Goal: Check status: Check status

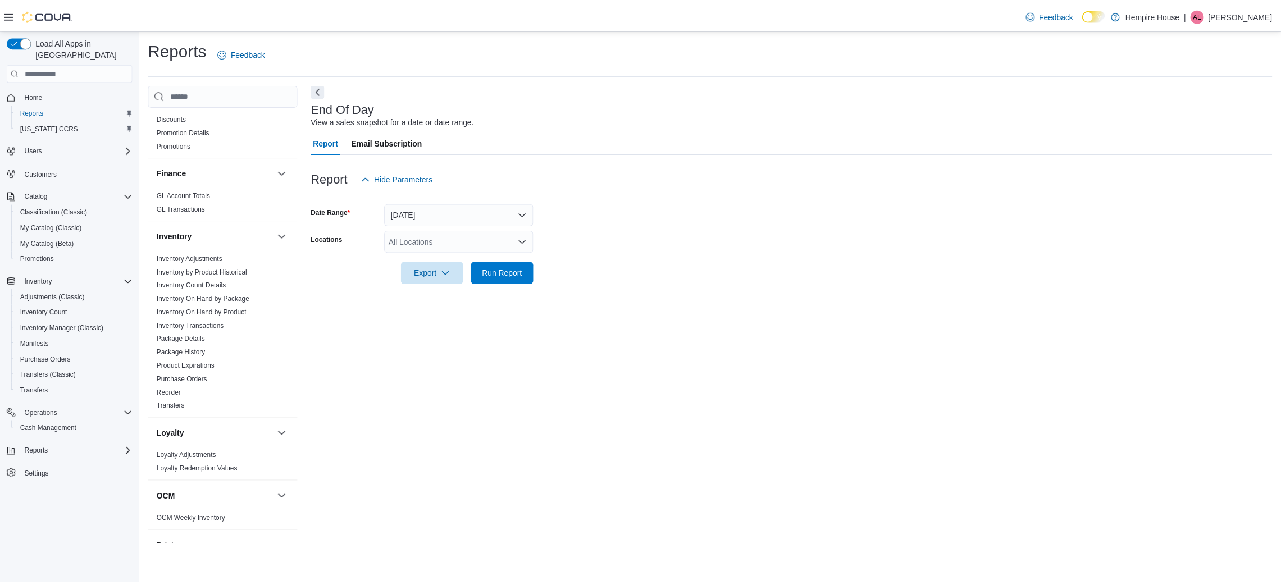
scroll to position [223, 0]
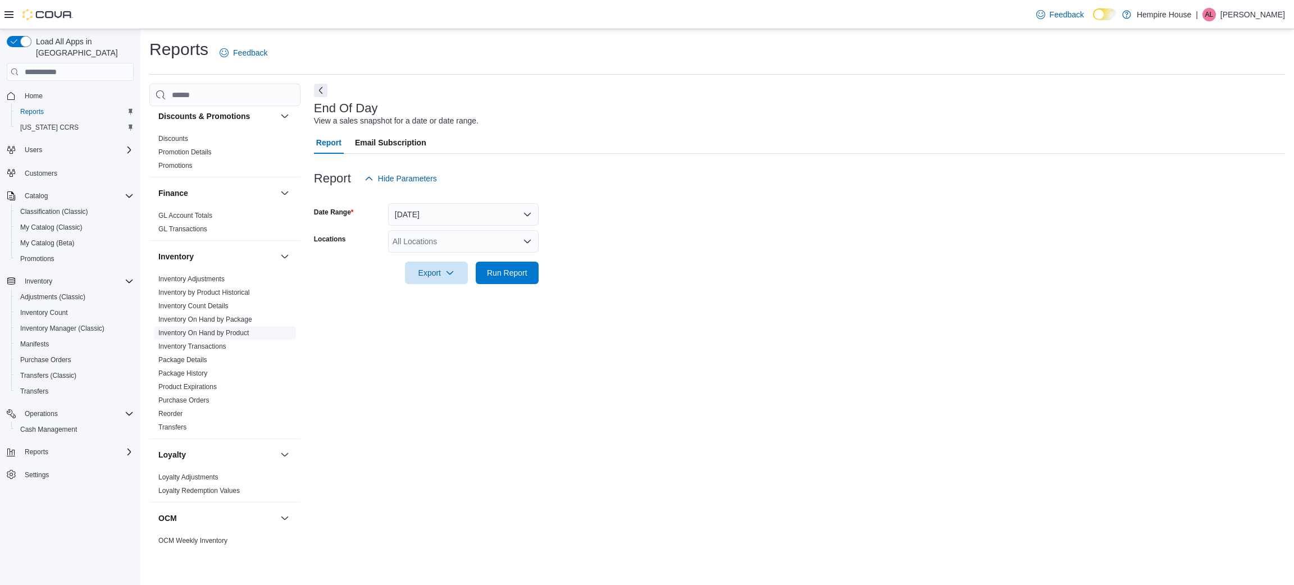
click at [213, 332] on link "Inventory On Hand by Product" at bounding box center [203, 333] width 90 height 8
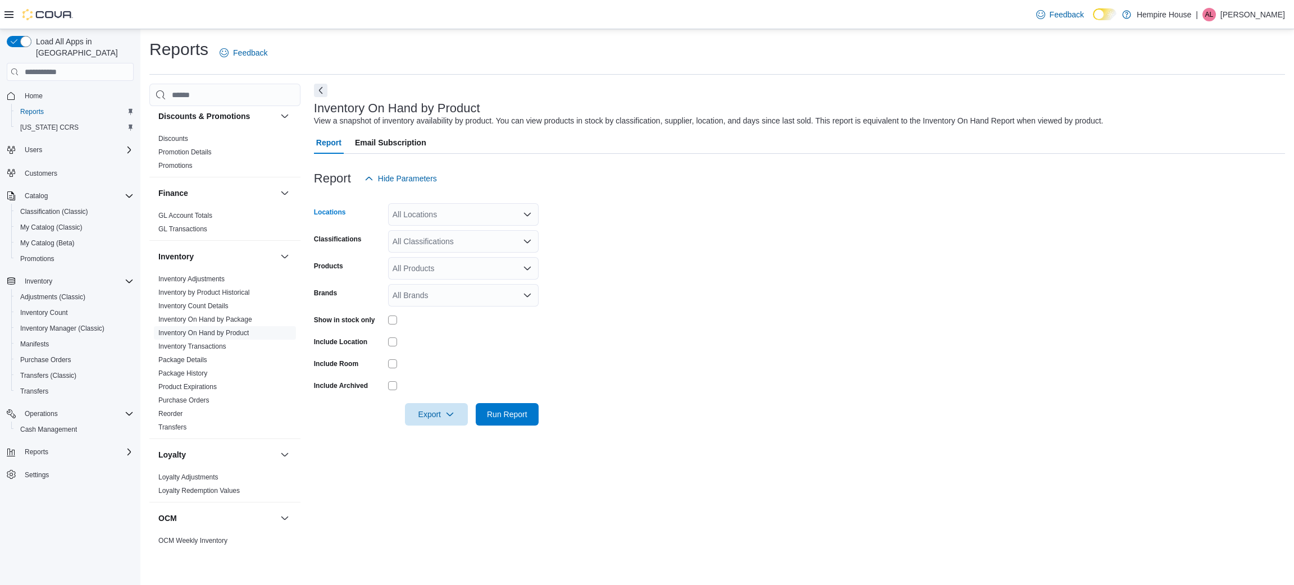
click at [439, 215] on div "All Locations" at bounding box center [463, 214] width 151 height 22
click at [442, 248] on span "[STREET_ADDRESS]" at bounding box center [451, 249] width 78 height 11
drag, startPoint x: 588, startPoint y: 249, endPoint x: 497, endPoint y: 399, distance: 175.7
click at [588, 251] on form "Locations [STREET_ADDRESS] Classifications All Classifications Products All Pro…" at bounding box center [799, 308] width 971 height 236
click at [493, 410] on span "Run Report" at bounding box center [507, 413] width 40 height 11
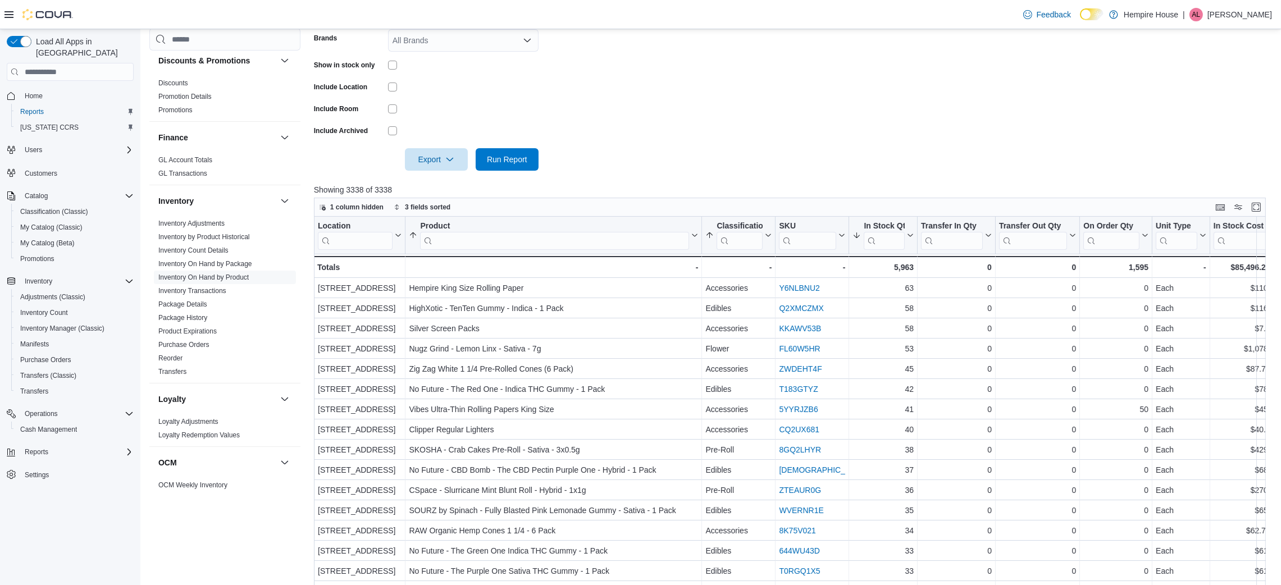
scroll to position [337, 0]
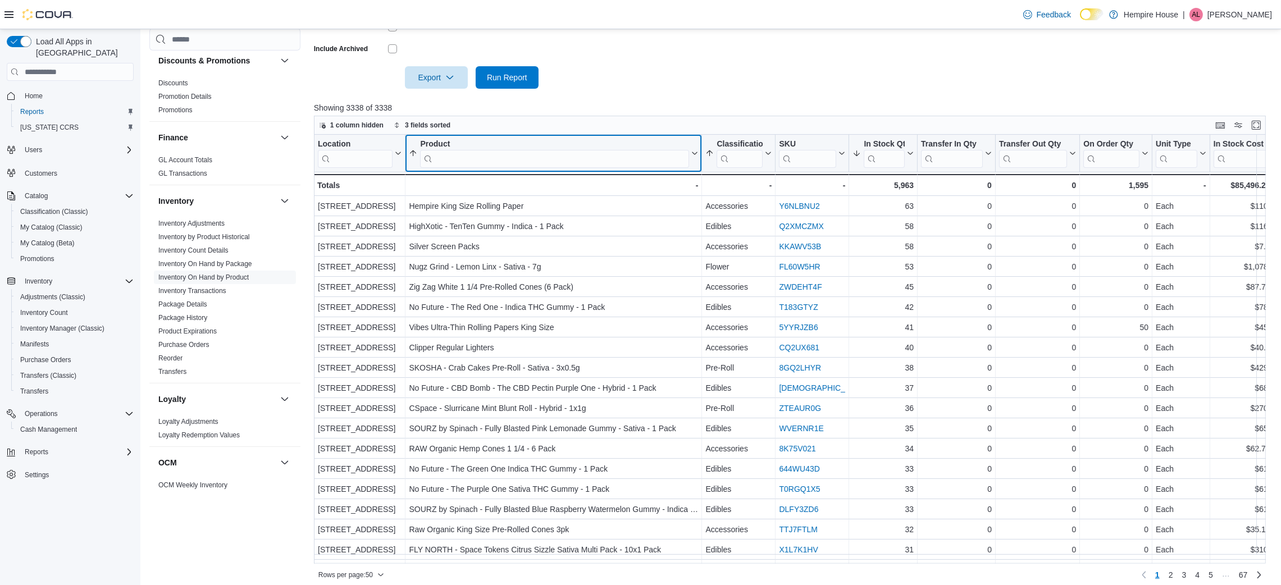
click at [604, 161] on input "search" at bounding box center [554, 159] width 269 height 18
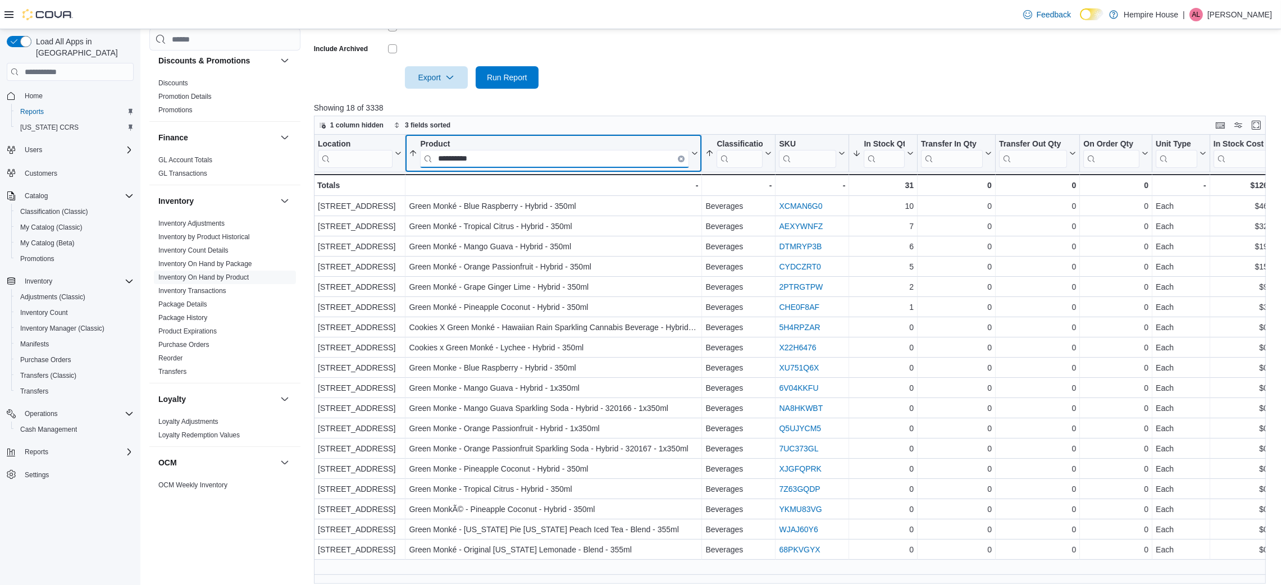
drag, startPoint x: 487, startPoint y: 158, endPoint x: 479, endPoint y: 157, distance: 7.3
click at [479, 157] on input "**********" at bounding box center [554, 159] width 269 height 18
drag, startPoint x: 487, startPoint y: 154, endPoint x: 356, endPoint y: 167, distance: 130.9
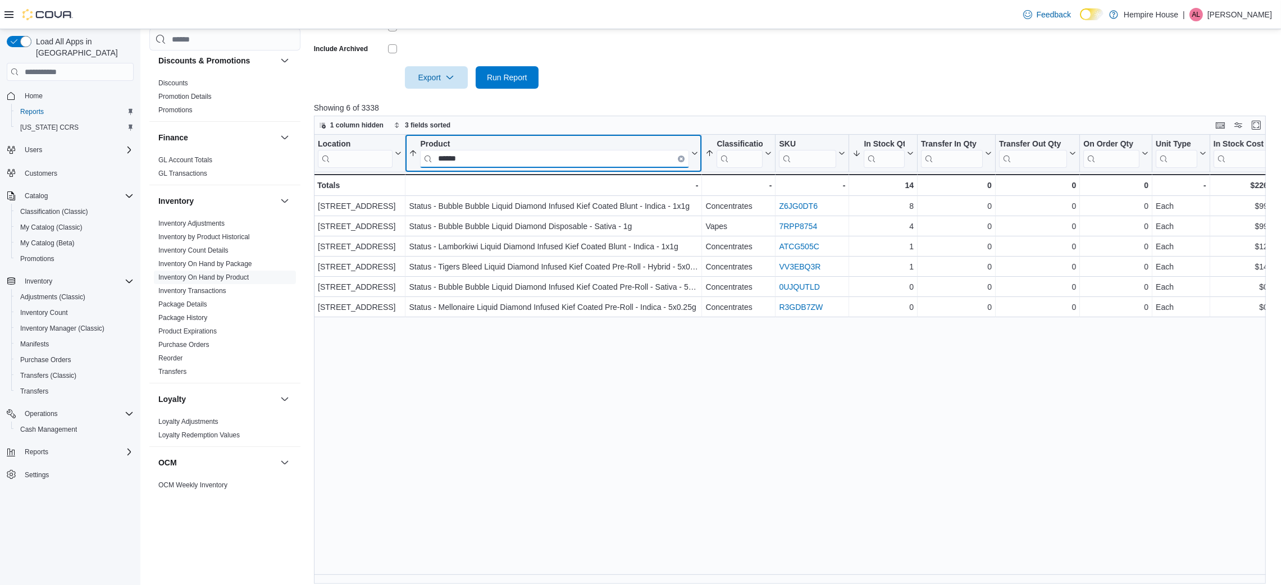
type input "******"
